Goal: Navigation & Orientation: Go to known website

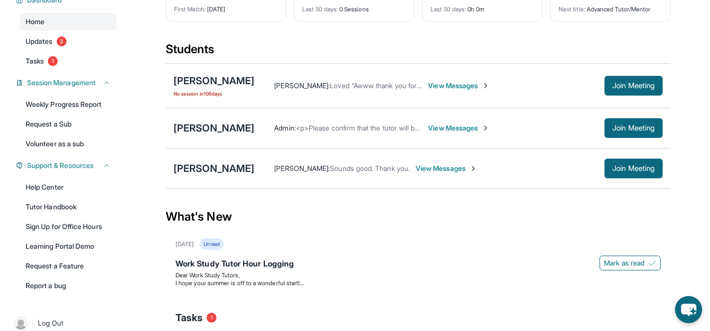
scroll to position [84, 0]
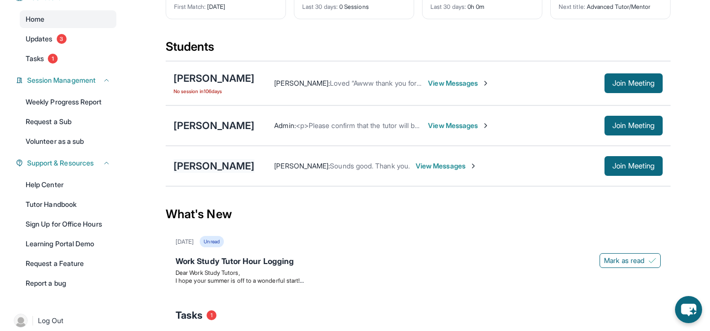
click at [244, 162] on div "[PERSON_NAME]" at bounding box center [214, 166] width 81 height 14
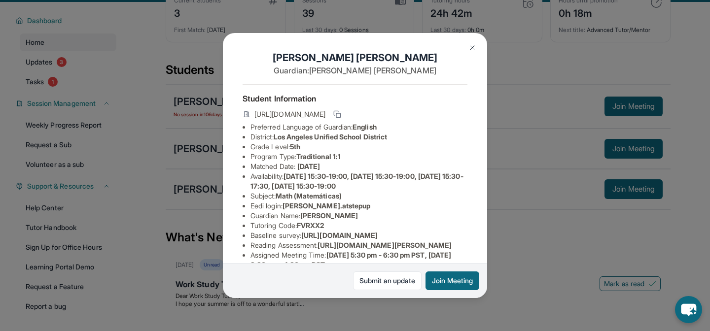
scroll to position [0, 0]
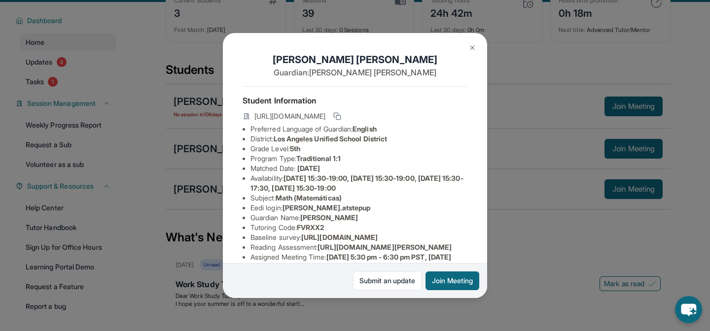
click at [285, 116] on span "[URL][DOMAIN_NAME]" at bounding box center [290, 116] width 71 height 10
click at [341, 117] on icon at bounding box center [337, 116] width 8 height 8
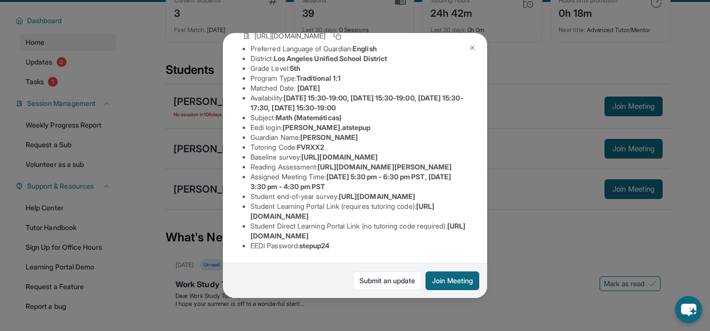
scroll to position [97, 0]
